Goal: Task Accomplishment & Management: Use online tool/utility

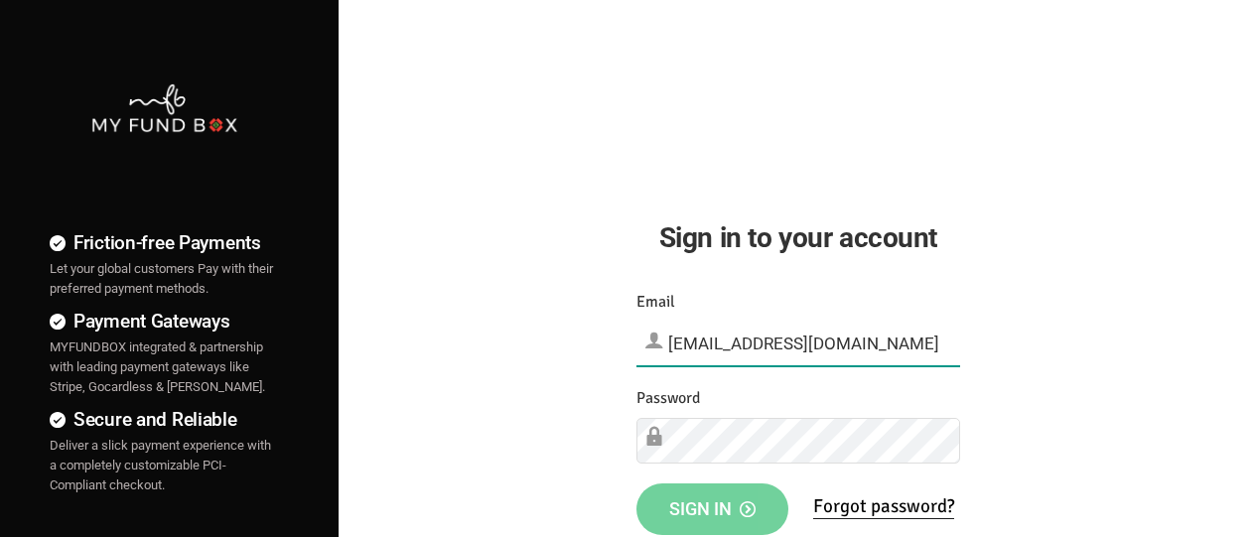
type input "[EMAIL_ADDRESS][DOMAIN_NAME]"
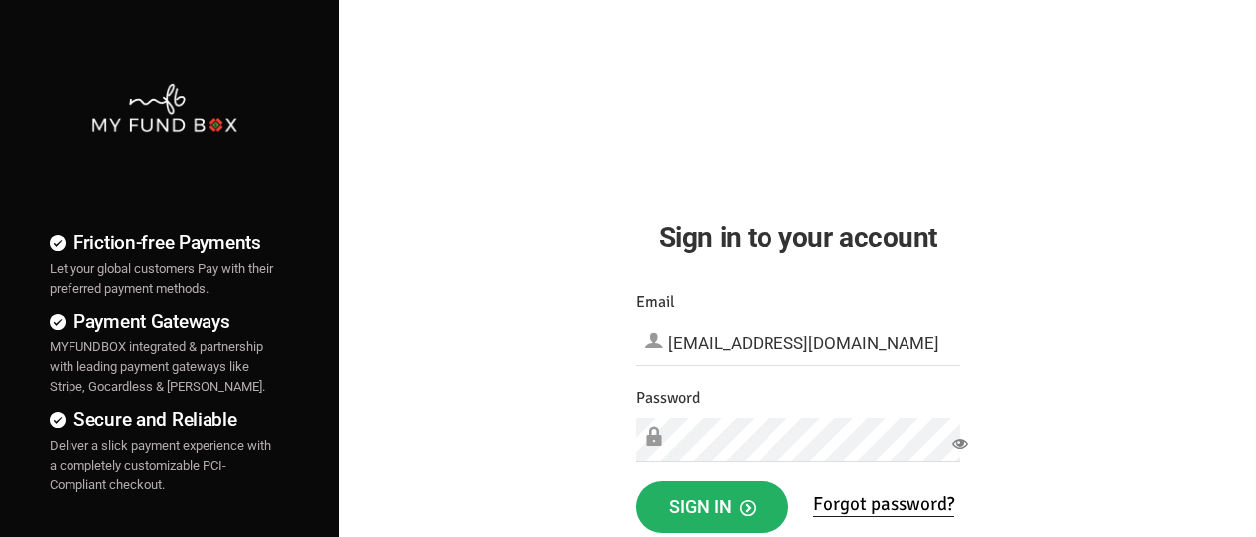
click at [712, 507] on span "Sign in" at bounding box center [712, 506] width 86 height 21
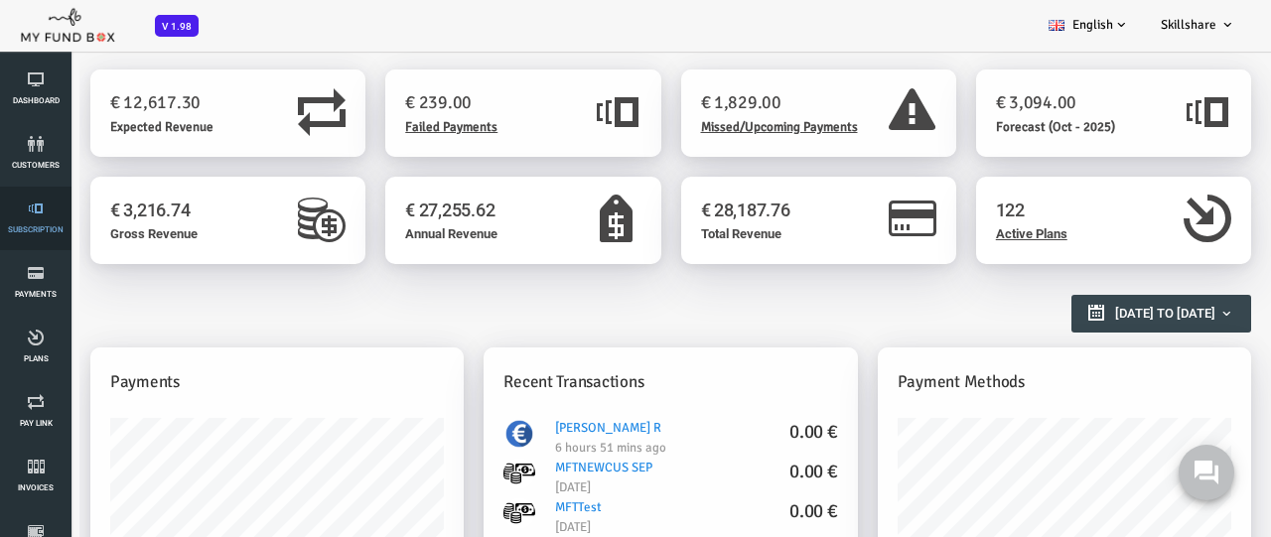
click at [36, 218] on link "Subscription" at bounding box center [36, 219] width 60 height 64
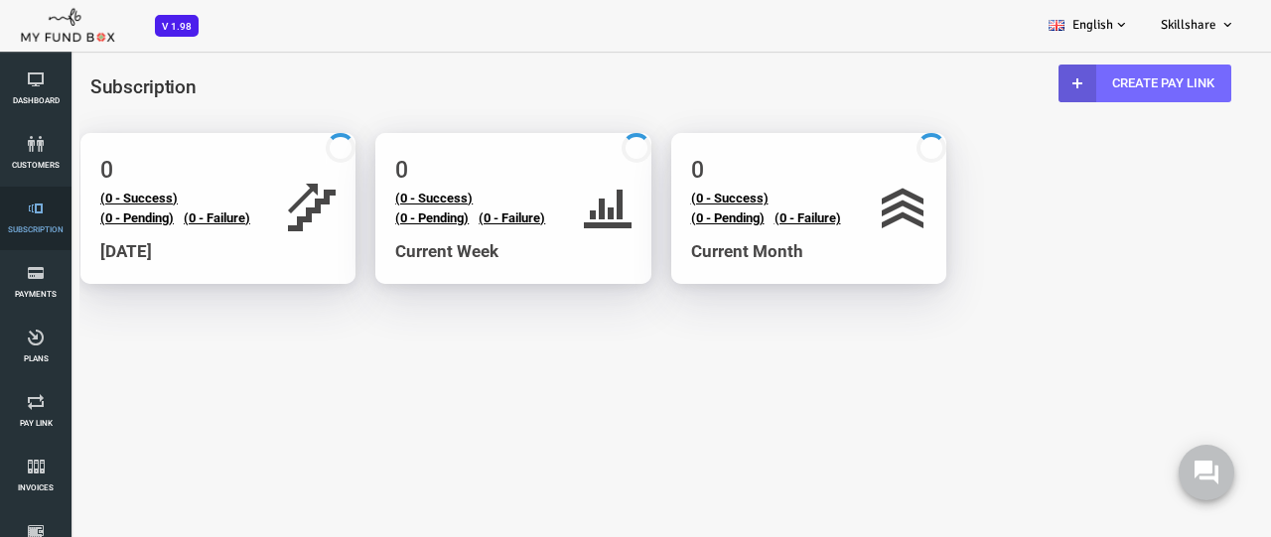
select select "100"
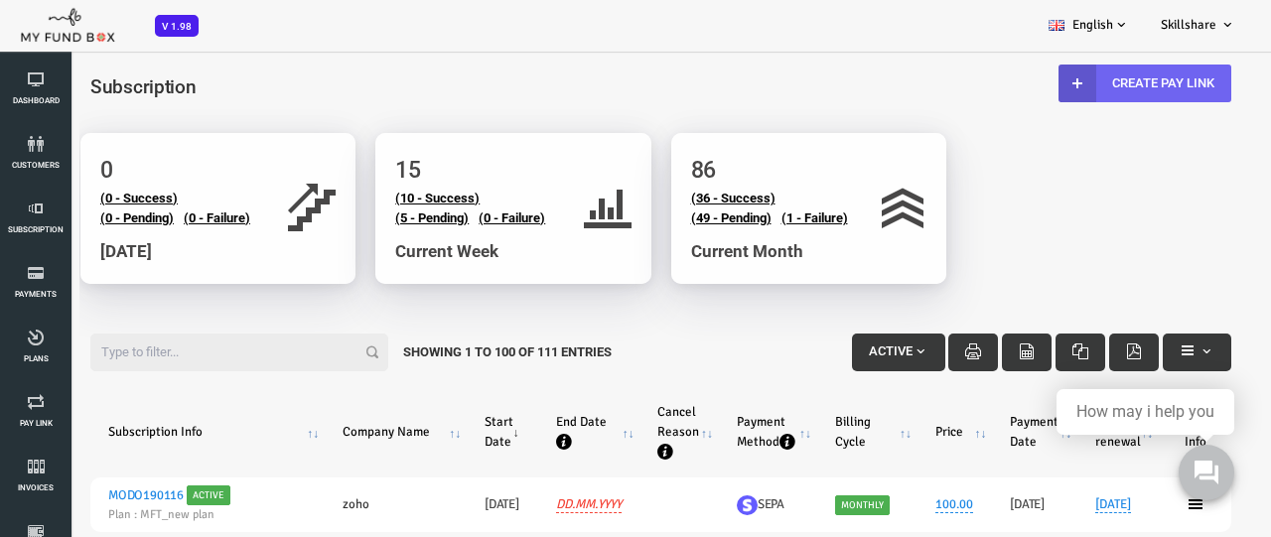
click at [1091, 82] on link "Create Pay Link" at bounding box center [1094, 84] width 173 height 38
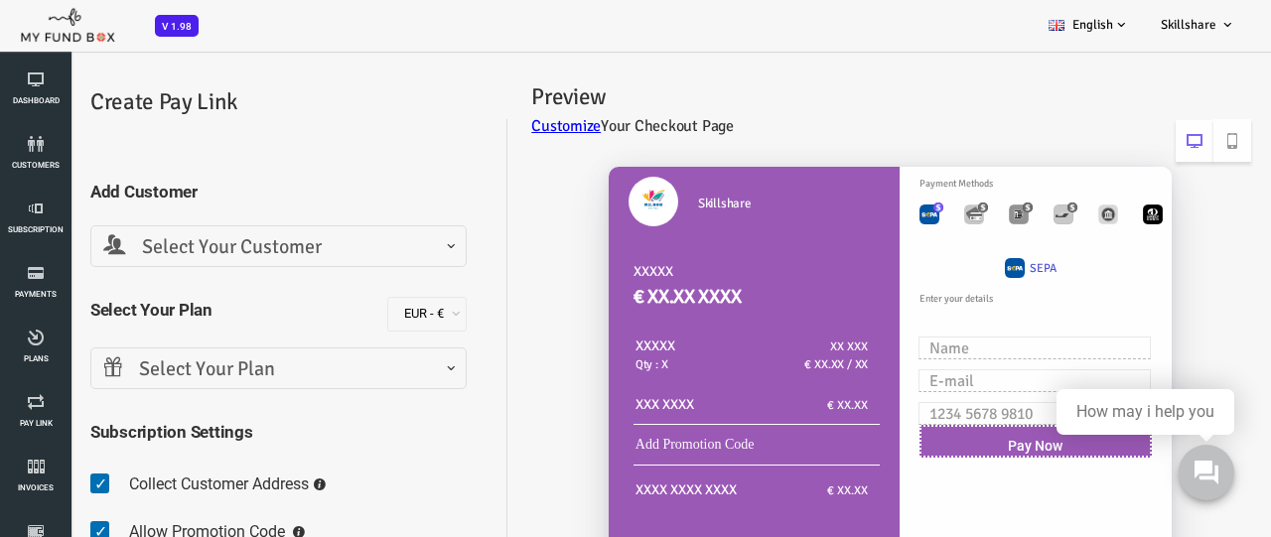
click at [226, 246] on span "Select Your Customer" at bounding box center [228, 247] width 350 height 31
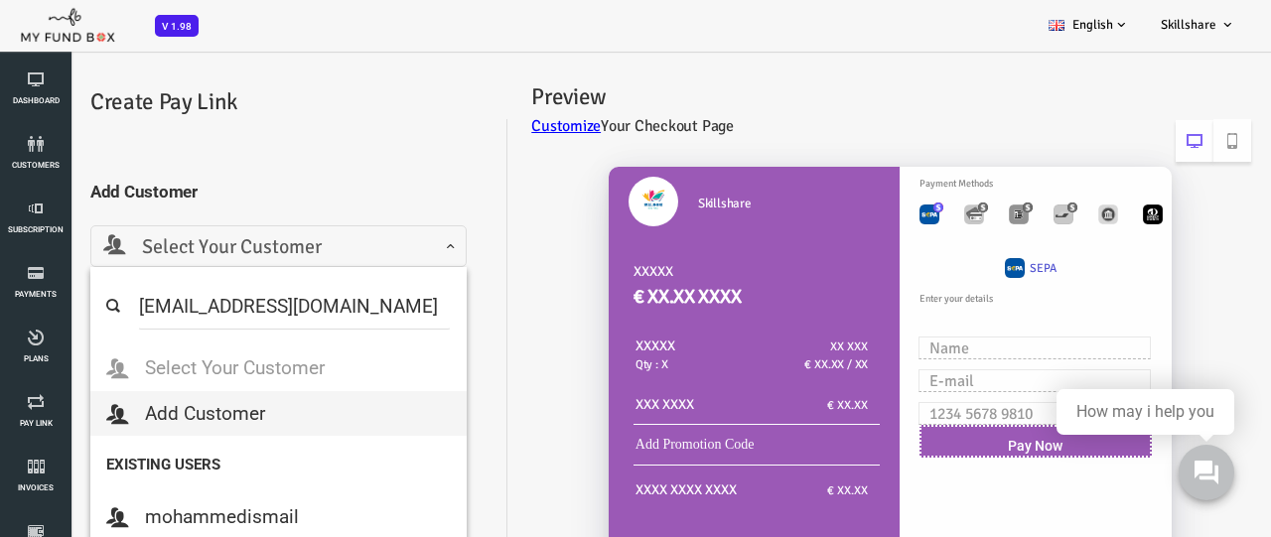
type input "minf4orce@gmail.com"
